Goal: Task Accomplishment & Management: Use online tool/utility

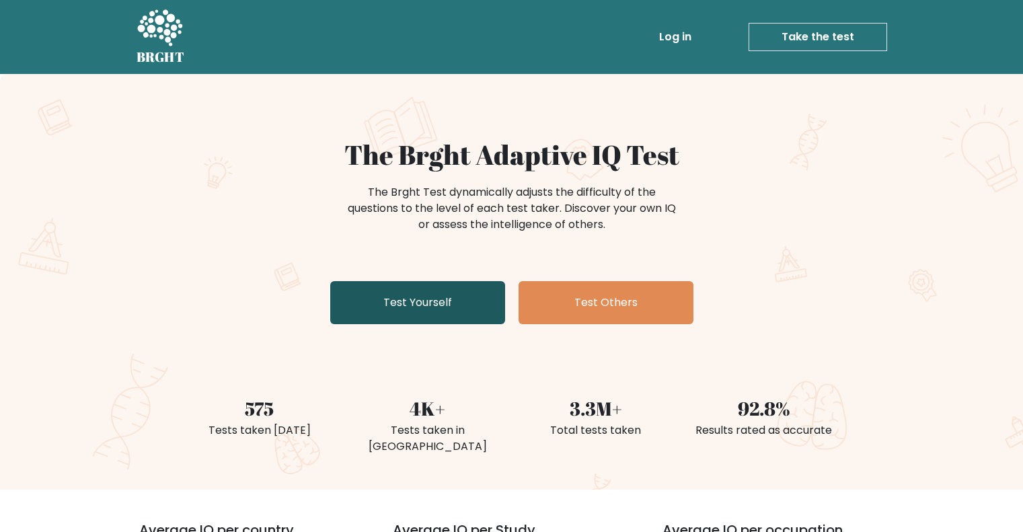
click at [396, 309] on link "Test Yourself" at bounding box center [417, 302] width 175 height 43
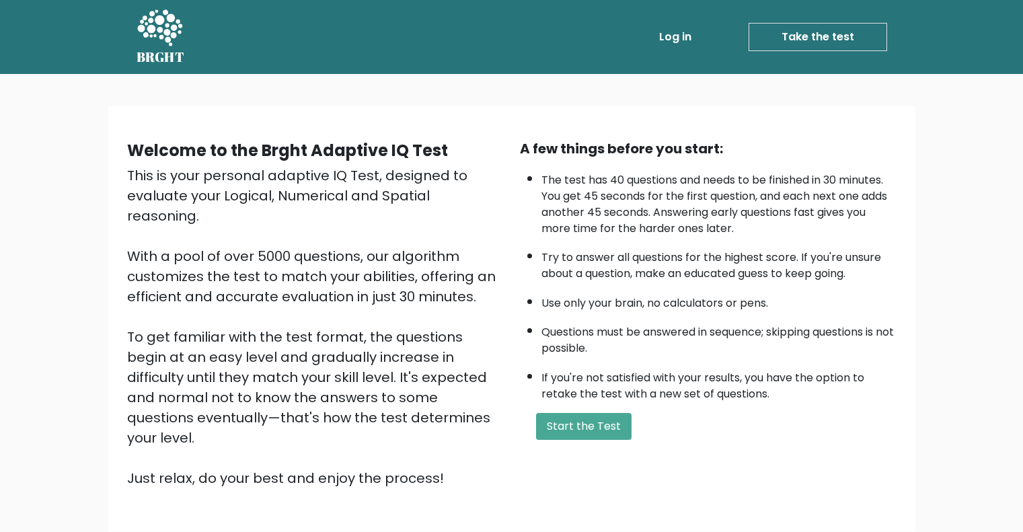
scroll to position [84, 0]
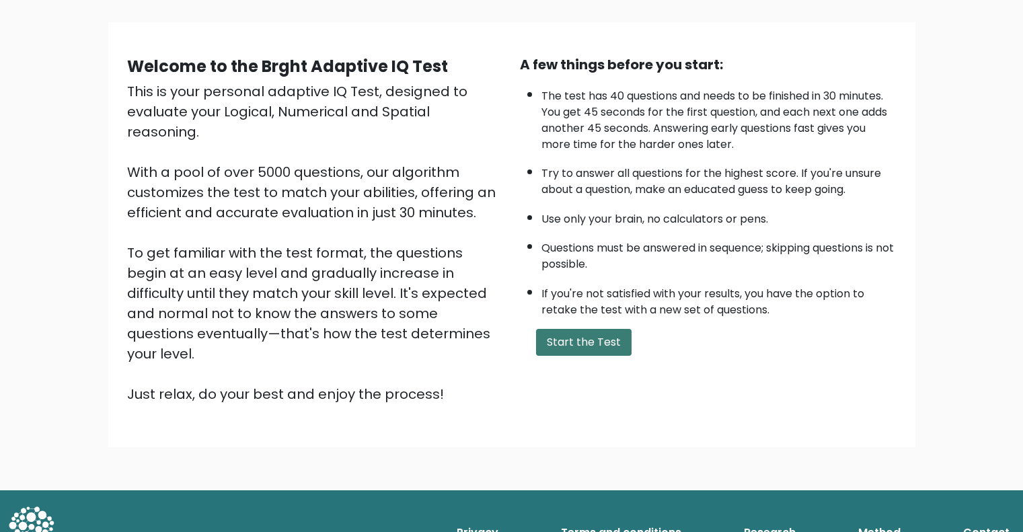
click at [581, 346] on button "Start the Test" at bounding box center [584, 342] width 96 height 27
